Goal: Find specific page/section: Find specific page/section

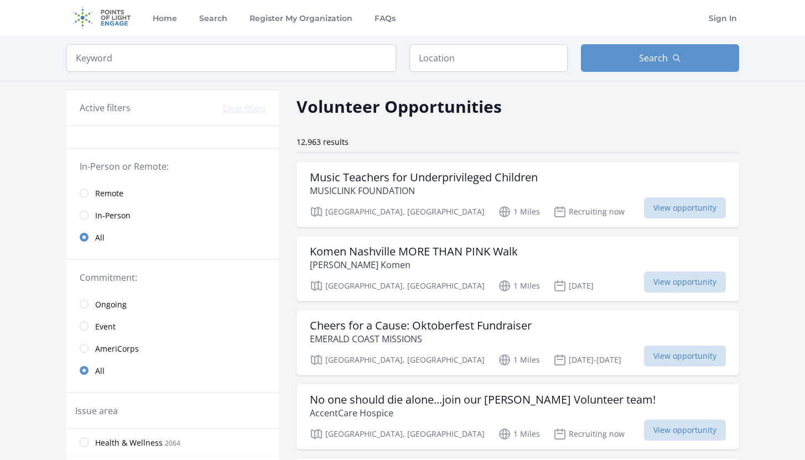
click at [105, 197] on span "Remote" at bounding box center [109, 193] width 28 height 11
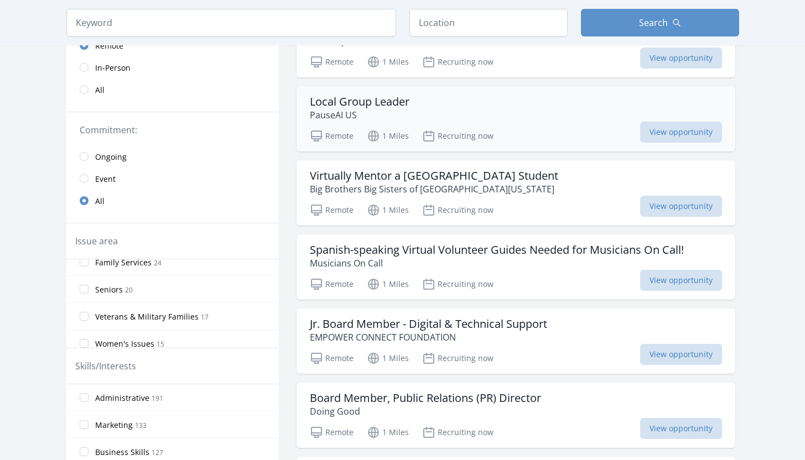
scroll to position [311, 0]
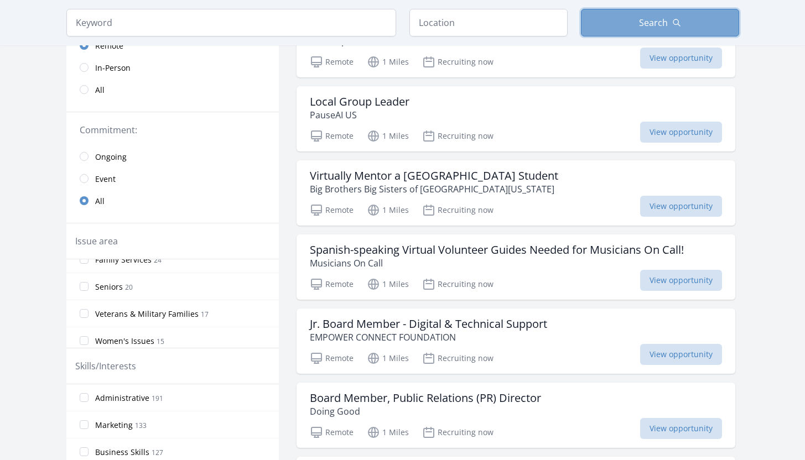
click at [642, 17] on span "Search" at bounding box center [653, 22] width 29 height 13
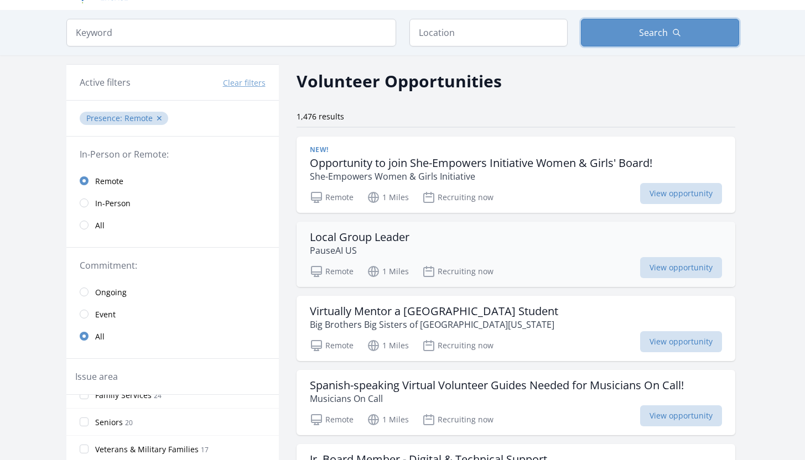
scroll to position [0, 0]
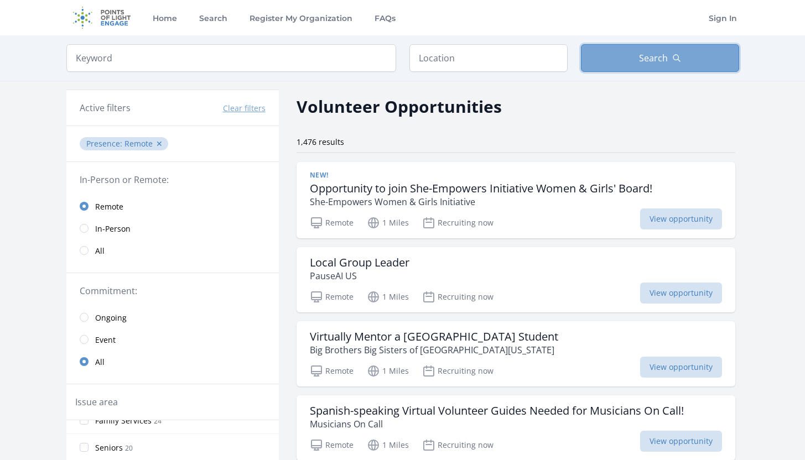
click at [630, 65] on button "Search" at bounding box center [660, 58] width 158 height 28
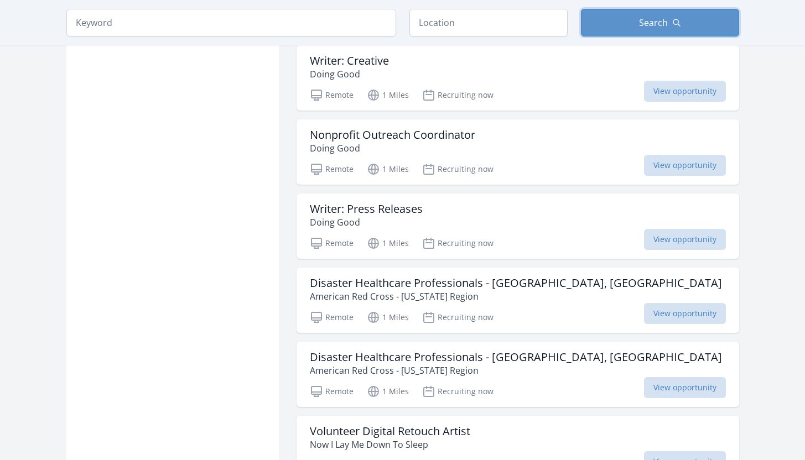
scroll to position [1389, 0]
